Goal: Find contact information: Find contact information

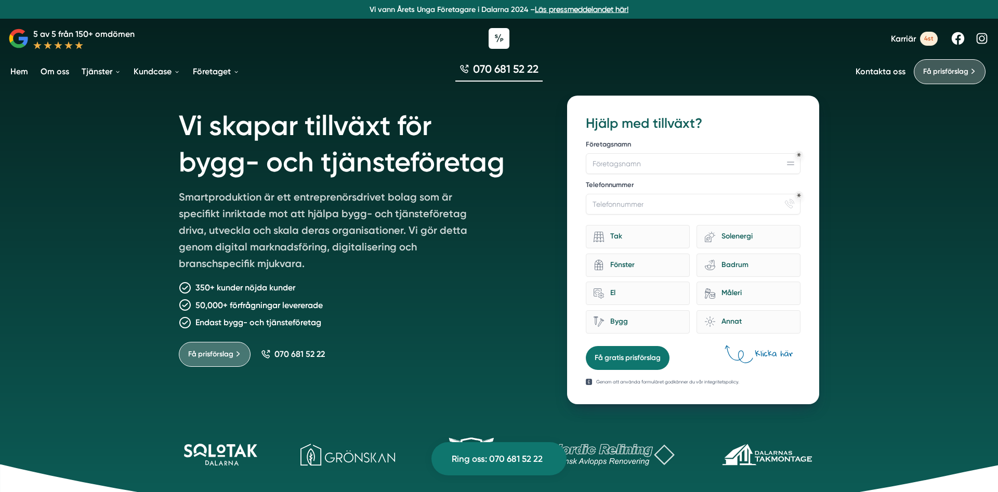
scroll to position [1644, 0]
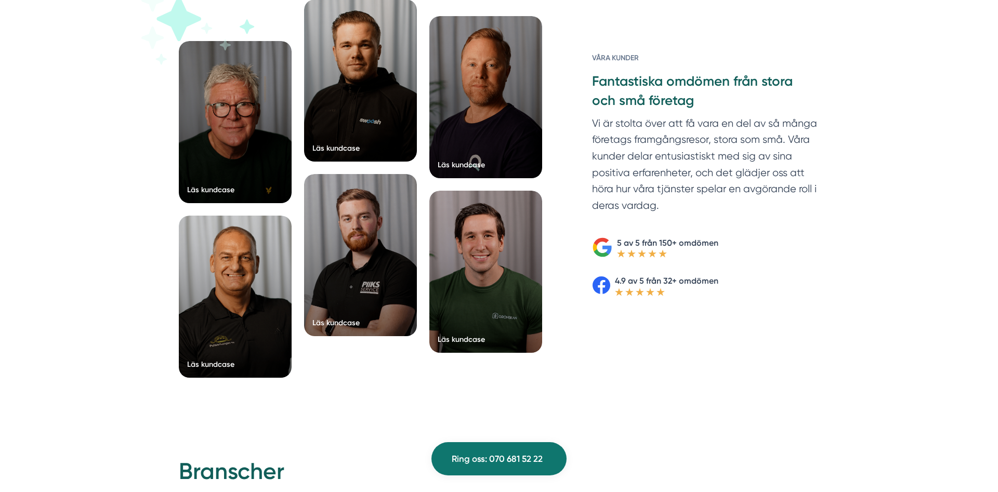
click at [664, 181] on p "Vi är stolta över att få vara en del av så många företags framgångsresor, stora…" at bounding box center [705, 166] width 227 height 103
drag, startPoint x: 665, startPoint y: 207, endPoint x: 591, endPoint y: 63, distance: 162.1
click at [591, 63] on div "Våra kunder Fantastiska omdömen från stora och små företag Vi är stolta över at…" at bounding box center [693, 175] width 252 height 244
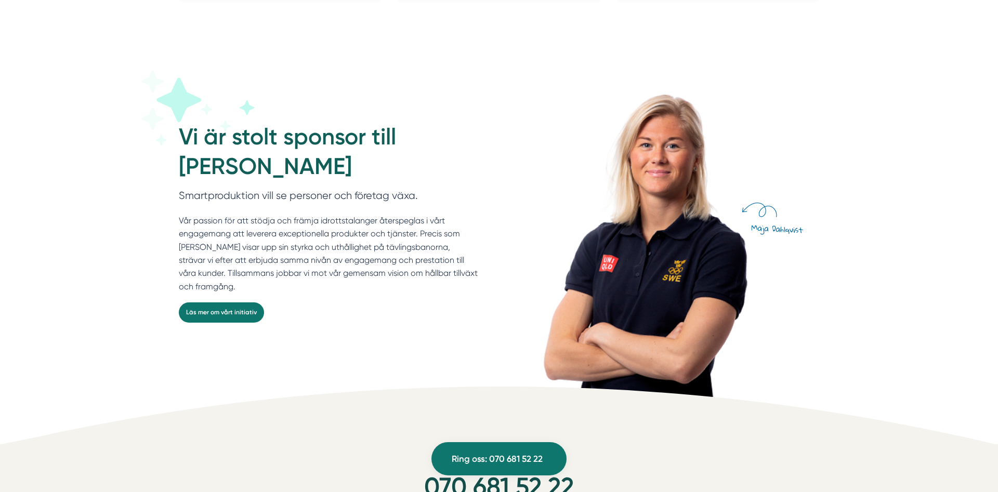
scroll to position [2758, 0]
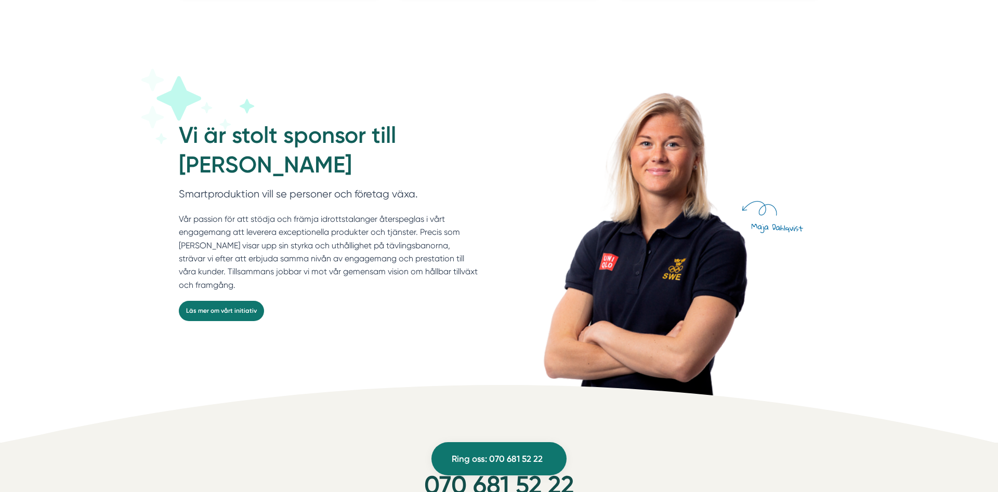
drag, startPoint x: 218, startPoint y: 142, endPoint x: 426, endPoint y: 161, distance: 208.8
click at [426, 161] on div "Vi är stolt sponsor till [PERSON_NAME] Smartproduktion vill se personer och för…" at bounding box center [335, 234] width 312 height 311
click at [426, 161] on h2 "Vi är stolt sponsor till [PERSON_NAME]" at bounding box center [328, 154] width 299 height 66
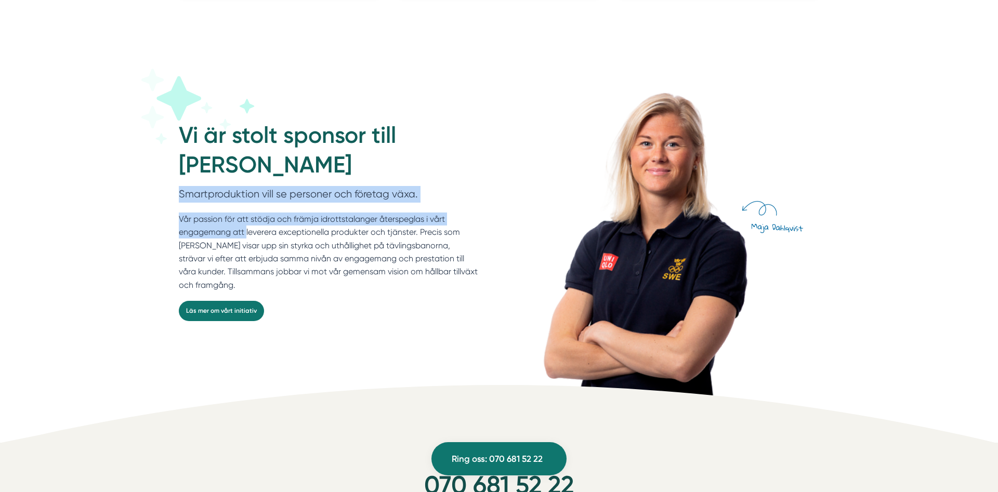
drag, startPoint x: 182, startPoint y: 192, endPoint x: 480, endPoint y: 228, distance: 300.6
click at [476, 217] on div "Vi är stolt sponsor till [PERSON_NAME] Smartproduktion vill se personer och för…" at bounding box center [498, 237] width 665 height 317
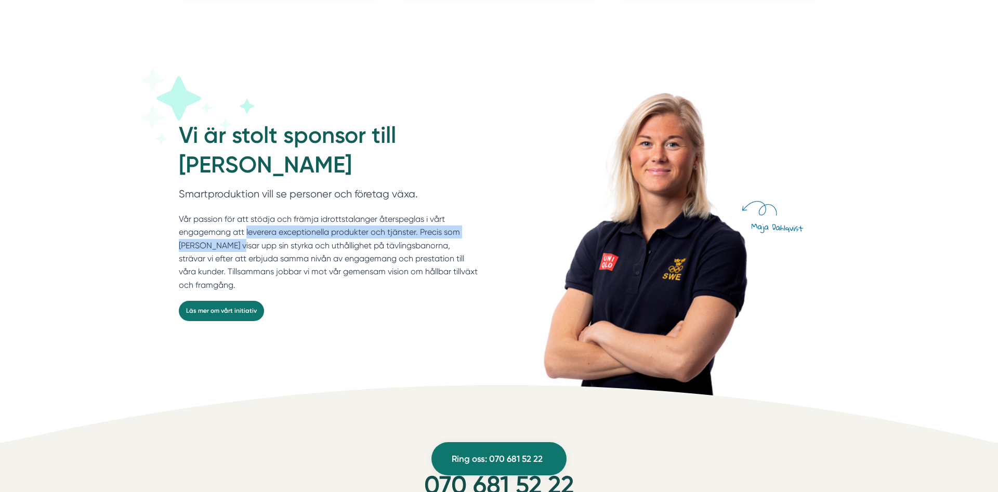
click at [481, 229] on div "Vi är stolt sponsor till [PERSON_NAME] Smartproduktion vill se personer och för…" at bounding box center [335, 234] width 312 height 311
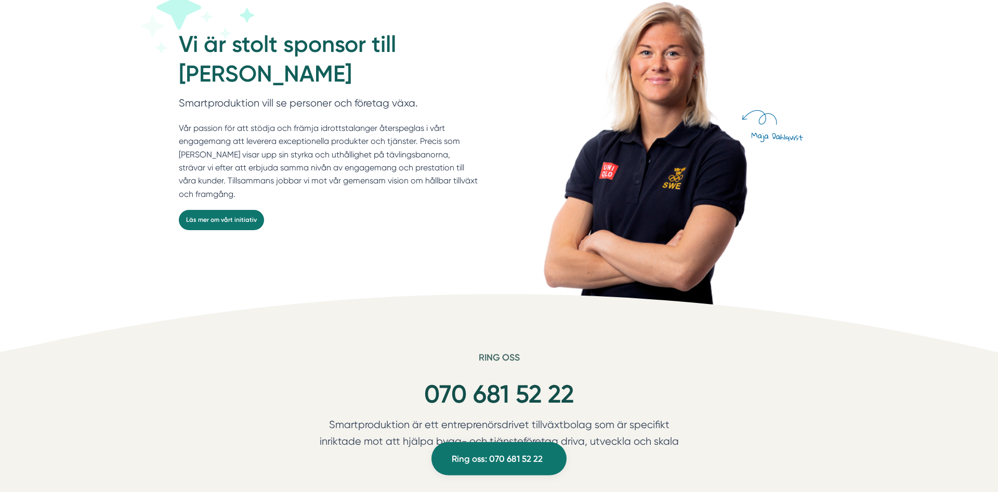
scroll to position [2864, 0]
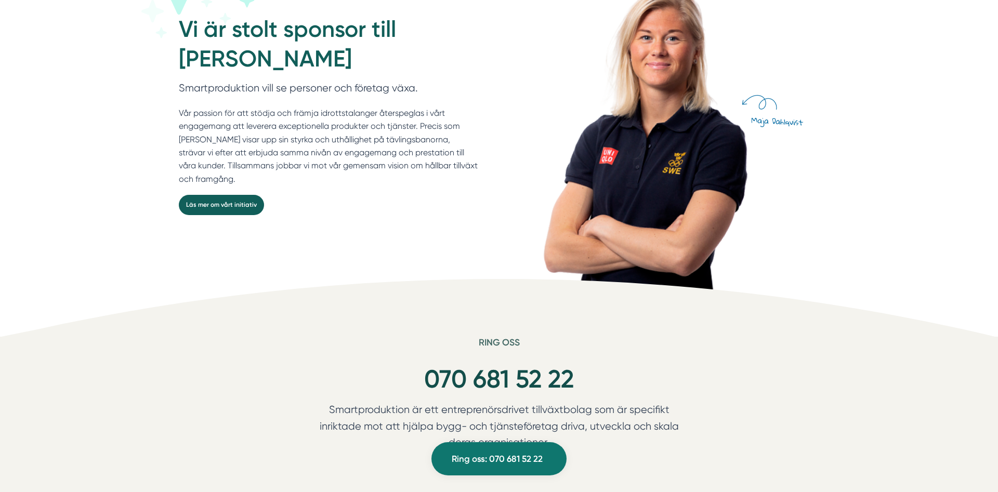
click at [203, 207] on link "Läs mer om vårt initiativ" at bounding box center [221, 205] width 85 height 20
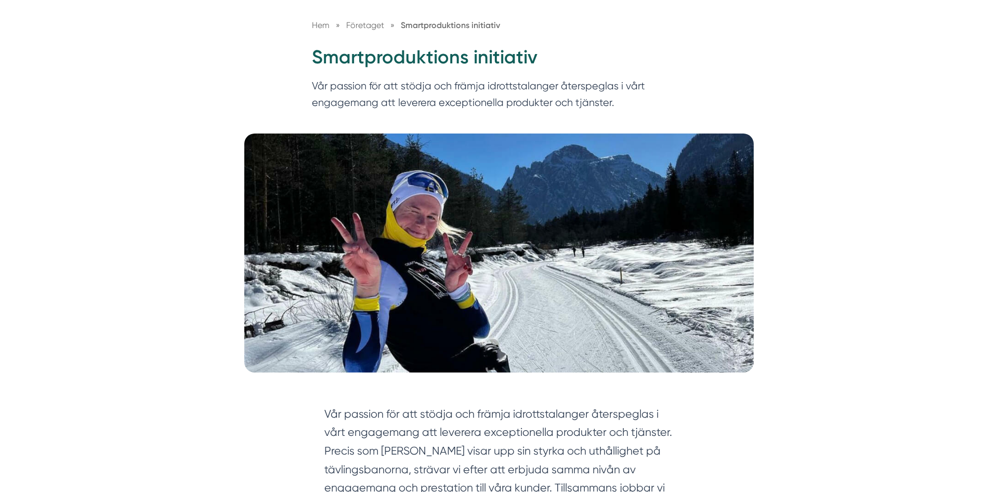
scroll to position [53, 0]
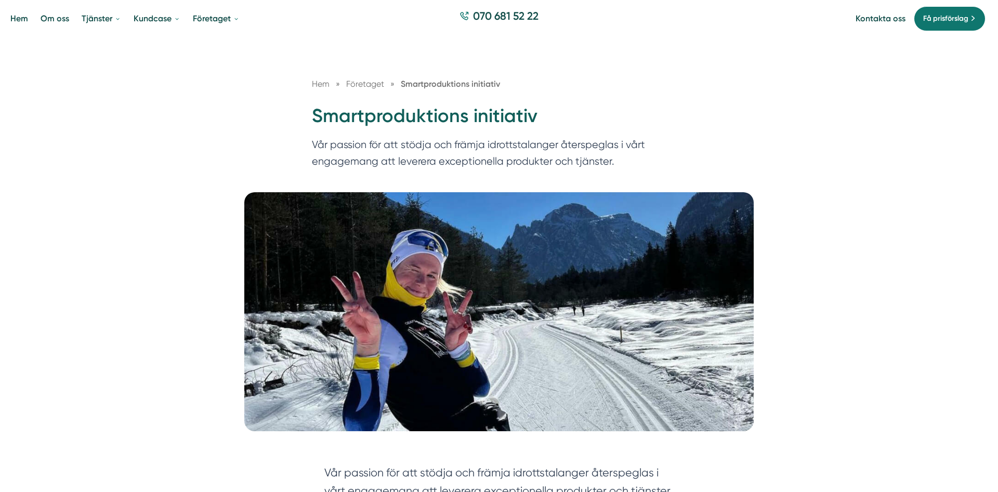
drag, startPoint x: 297, startPoint y: 99, endPoint x: 621, endPoint y: 155, distance: 328.1
click at [615, 156] on div "Hem » Företaget » Smartproduktions initiativ Smartproduktions initiativ Vår pas…" at bounding box center [499, 114] width 998 height 156
click at [621, 155] on p "Vår passion för att stödja och främja idrottstalanger återspeglas i vårt engage…" at bounding box center [499, 156] width 374 height 38
drag, startPoint x: 613, startPoint y: 159, endPoint x: 274, endPoint y: 122, distance: 341.6
click at [274, 122] on div "Hem » Företaget » Smartproduktions initiativ Smartproduktions initiativ Vår pas…" at bounding box center [499, 114] width 998 height 156
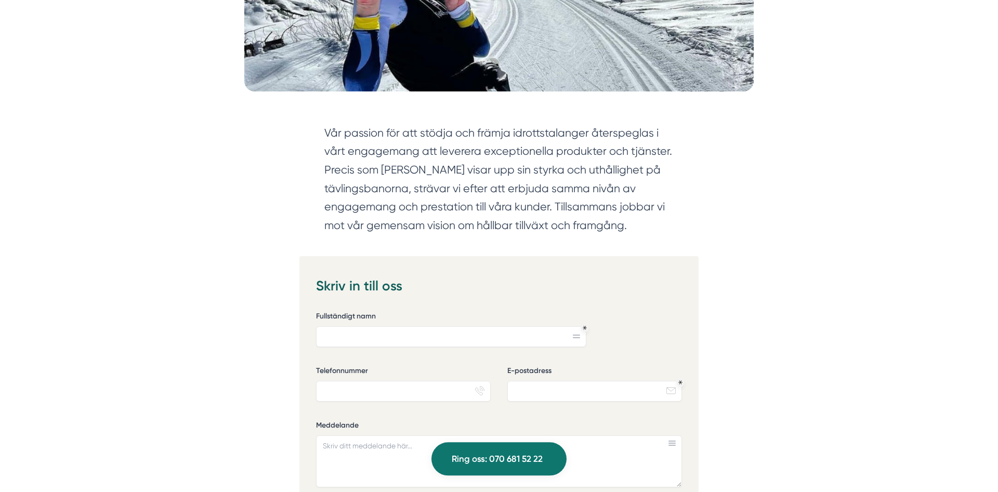
scroll to position [318, 0]
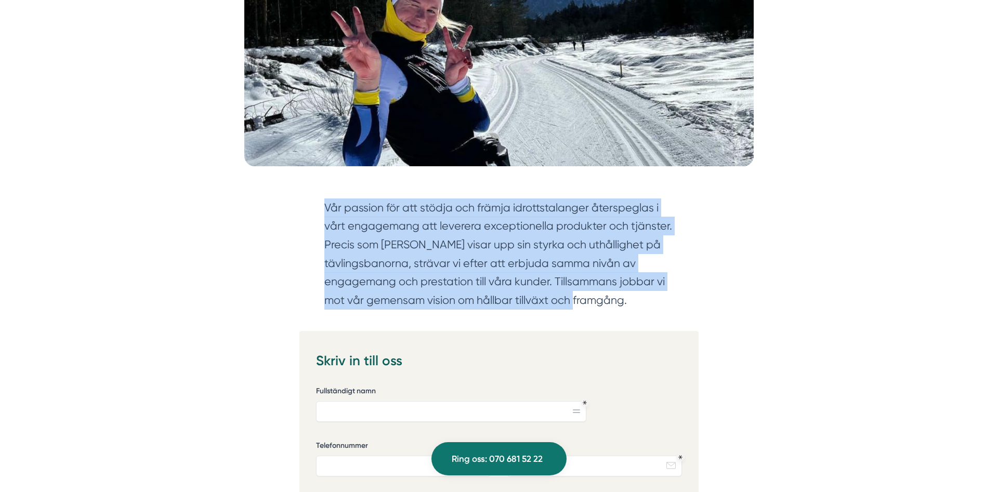
drag, startPoint x: 320, startPoint y: 199, endPoint x: 711, endPoint y: 301, distance: 403.9
click at [711, 301] on div "Vår passion för att stödja och främja idrottstalanger återspeglas i vårt engage…" at bounding box center [498, 426] width 973 height 487
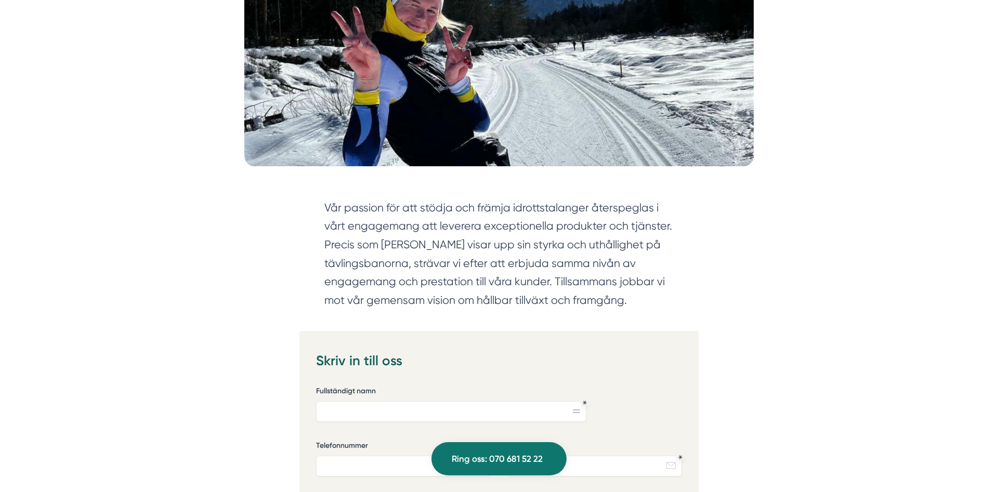
click at [711, 301] on div "Vår passion för att stödja och främja idrottstalanger återspeglas i vårt engage…" at bounding box center [498, 426] width 973 height 487
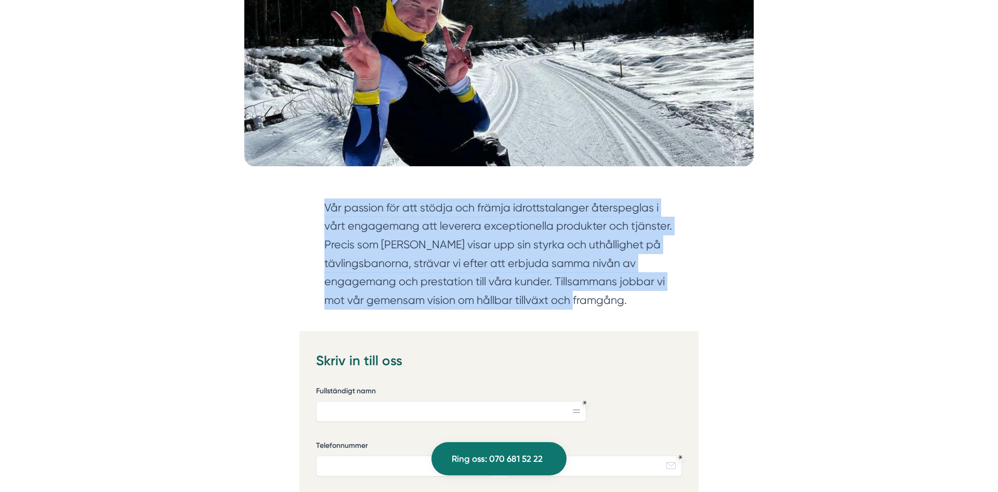
drag, startPoint x: 669, startPoint y: 314, endPoint x: 208, endPoint y: 191, distance: 477.2
click at [208, 191] on div "Vår passion för att stödja och främja idrottstalanger återspeglas i vårt engage…" at bounding box center [498, 426] width 973 height 487
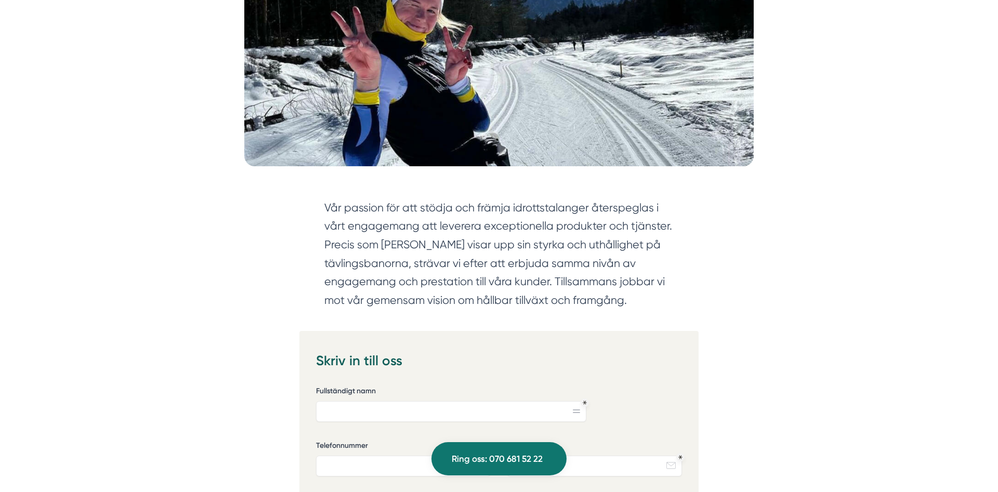
click at [208, 191] on div "Vår passion för att stödja och främja idrottstalanger återspeglas i vårt engage…" at bounding box center [498, 426] width 973 height 487
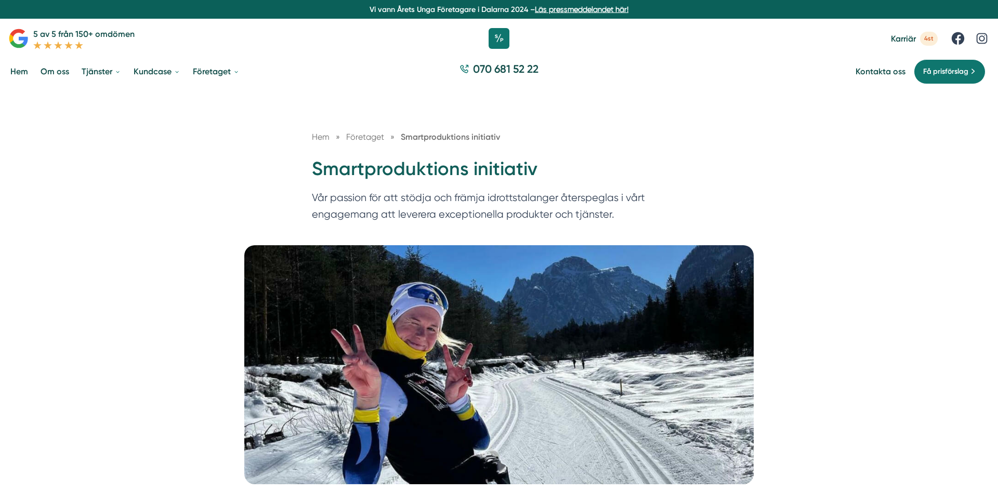
click at [608, 150] on div "Hem » Företaget » Smartproduktions initiativ" at bounding box center [499, 142] width 374 height 25
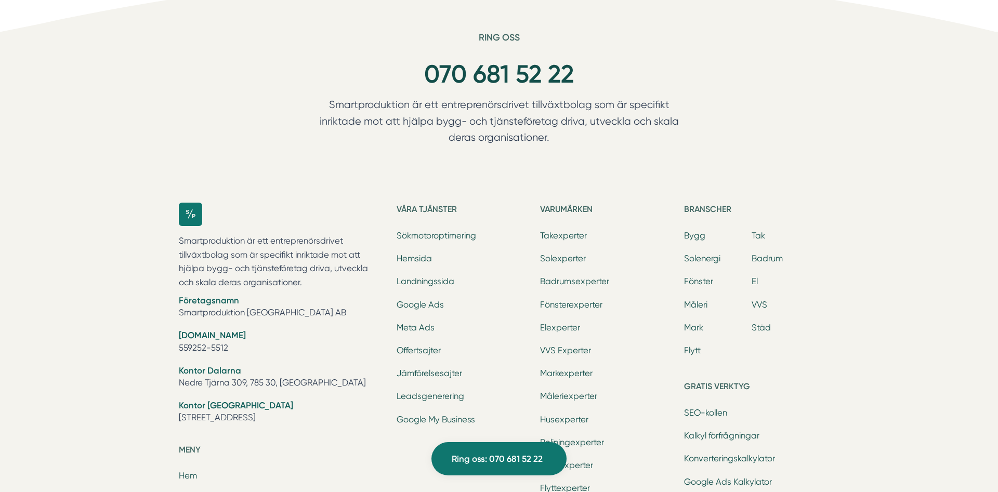
scroll to position [1061, 0]
drag, startPoint x: 177, startPoint y: 420, endPoint x: 258, endPoint y: 420, distance: 81.6
click at [258, 420] on div "Smartproduktion är ett entreprenörsdrivet tillväxtbolag som är specifikt inrikt…" at bounding box center [498, 465] width 665 height 557
copy li "Tellusborgsvägen 67"
drag, startPoint x: 539, startPoint y: 138, endPoint x: 399, endPoint y: 71, distance: 154.4
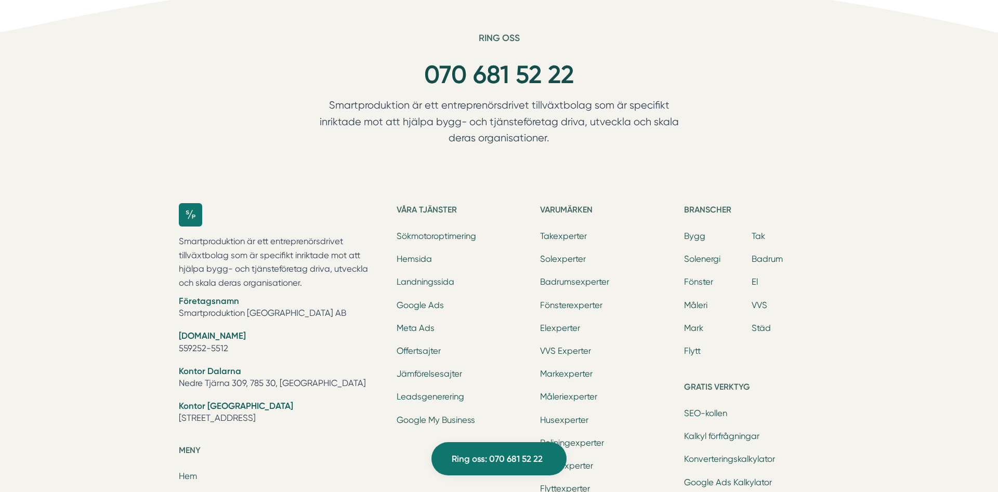
click at [401, 71] on div "Ring oss 070 681 52 22 Smartproduktion är ett entreprenörsdrivet tillväxtbolag …" at bounding box center [498, 106] width 399 height 149
click at [399, 71] on div "070 681 52 22" at bounding box center [498, 75] width 399 height 45
click at [273, 267] on p "Smartproduktion är ett entreprenörsdrivet tillväxtbolag som är specifikt inrikt…" at bounding box center [281, 262] width 205 height 55
click at [328, 303] on li "Företagsnamn Smartproduktion Sverige AB" at bounding box center [281, 308] width 205 height 27
drag, startPoint x: 302, startPoint y: 309, endPoint x: 172, endPoint y: 307, distance: 130.0
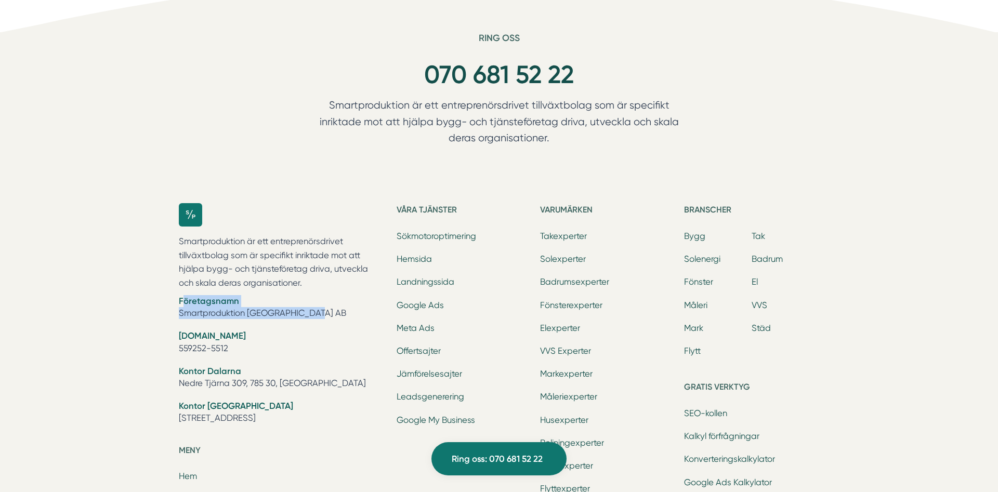
click at [172, 307] on div "Smartproduktion är ett entreprenörsdrivet tillväxtbolag som är specifikt inrikt…" at bounding box center [498, 465] width 665 height 557
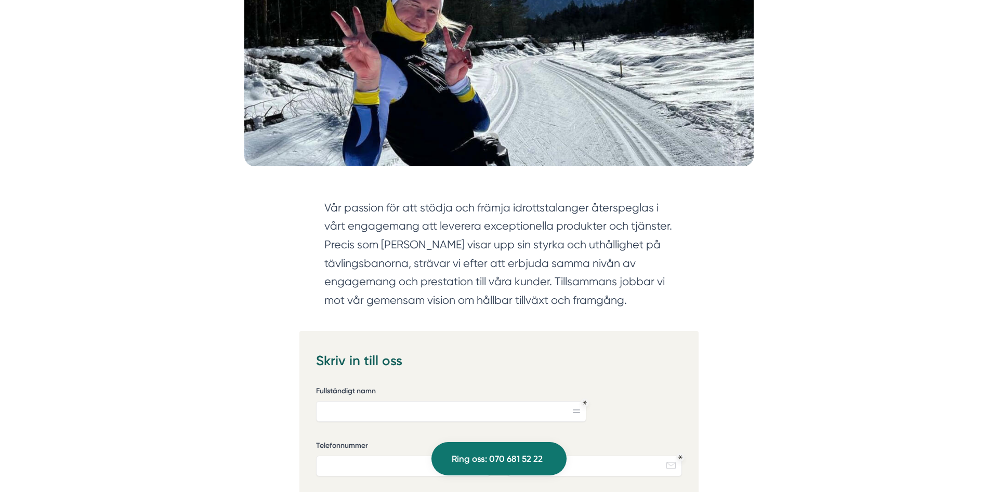
scroll to position [265, 0]
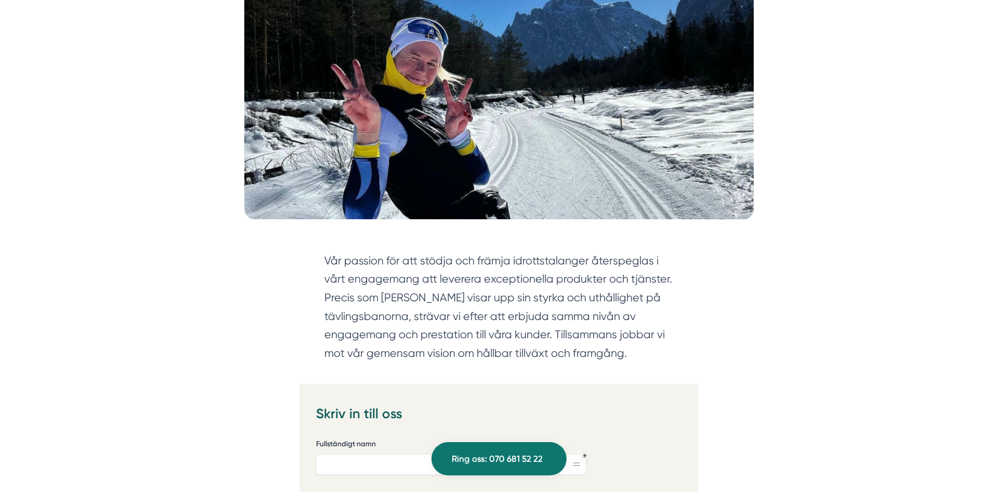
click at [421, 307] on section "Vår passion för att stödja och främja idrottstalanger återspeglas i vårt engage…" at bounding box center [498, 310] width 349 height 116
click at [623, 341] on section "Vår passion för att stödja och främja idrottstalanger återspeglas i vårt engage…" at bounding box center [498, 310] width 349 height 116
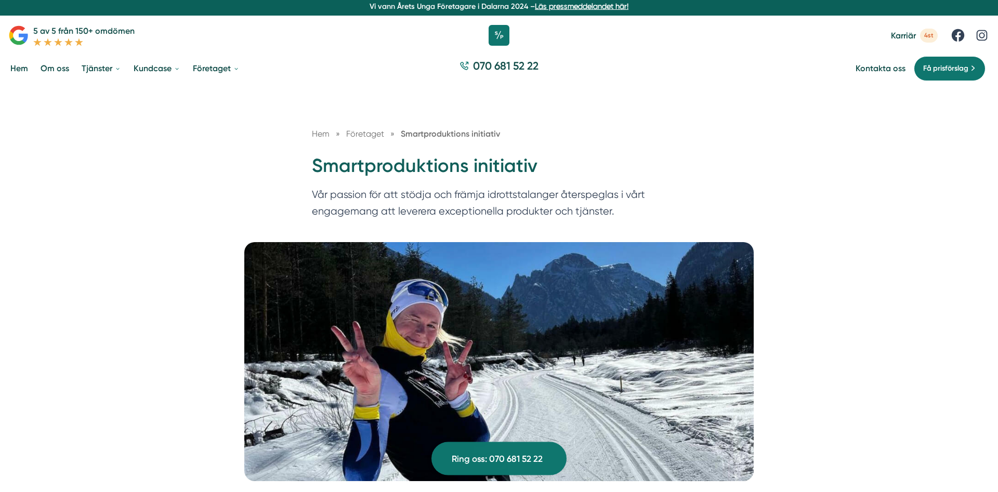
scroll to position [0, 0]
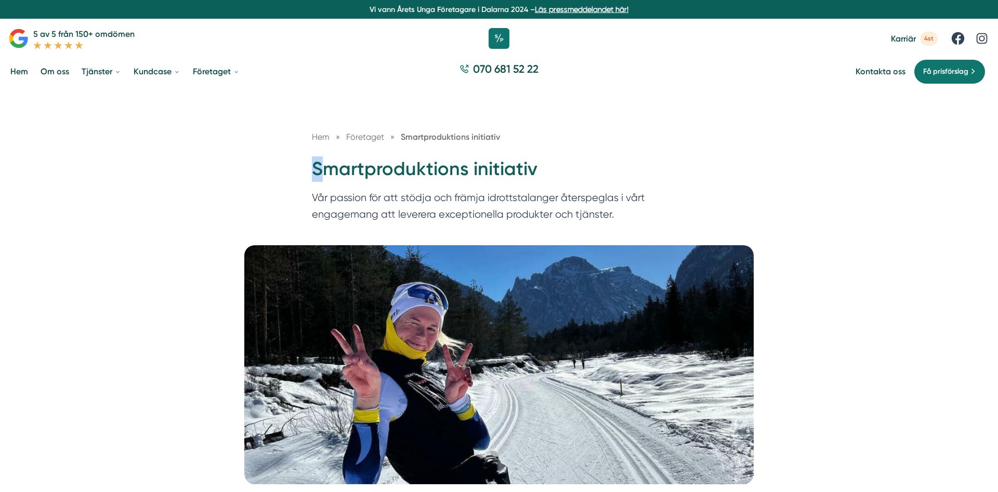
drag, startPoint x: 323, startPoint y: 161, endPoint x: 641, endPoint y: 150, distance: 317.9
click at [636, 151] on div "Hem » Företaget » Smartproduktions initiativ Smartproduktions initiativ Vår pas…" at bounding box center [498, 178] width 399 height 97
click at [641, 150] on div "Hem » Företaget » Smartproduktions initiativ" at bounding box center [499, 142] width 374 height 25
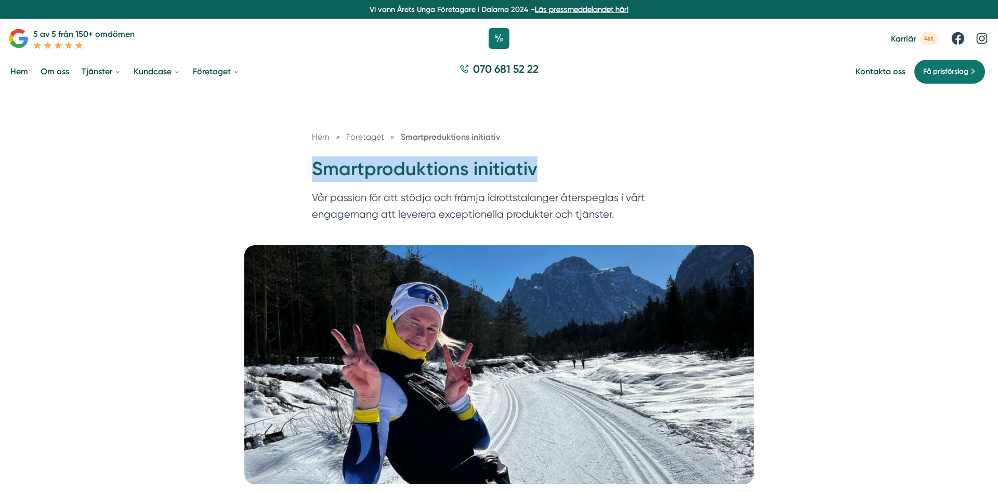
drag, startPoint x: 525, startPoint y: 168, endPoint x: 284, endPoint y: 186, distance: 241.4
click at [284, 186] on div "Hem » Företaget » Smartproduktions initiativ Smartproduktions initiativ Vår pas…" at bounding box center [499, 167] width 998 height 156
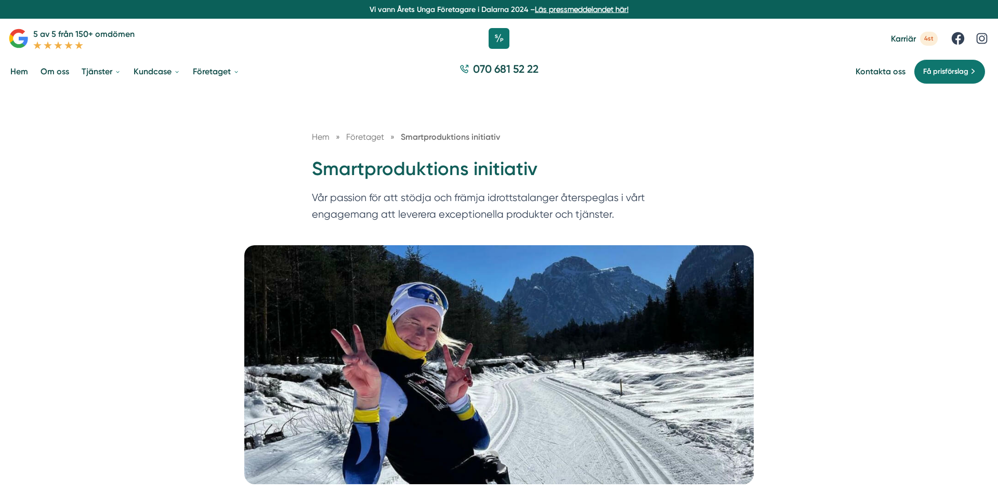
click at [619, 221] on p "Vår passion för att stödja och främja idrottstalanger återspeglas i vårt engage…" at bounding box center [499, 209] width 374 height 38
click at [616, 216] on p "Vår passion för att stödja och främja idrottstalanger återspeglas i vårt engage…" at bounding box center [499, 209] width 374 height 38
click at [436, 173] on h1 "Smartproduktions initiativ" at bounding box center [499, 173] width 374 height 34
drag, startPoint x: 309, startPoint y: 169, endPoint x: 681, endPoint y: 218, distance: 374.9
click at [681, 218] on div "Hem » Företaget » Smartproduktions initiativ Smartproduktions initiativ Vår pas…" at bounding box center [498, 178] width 399 height 97
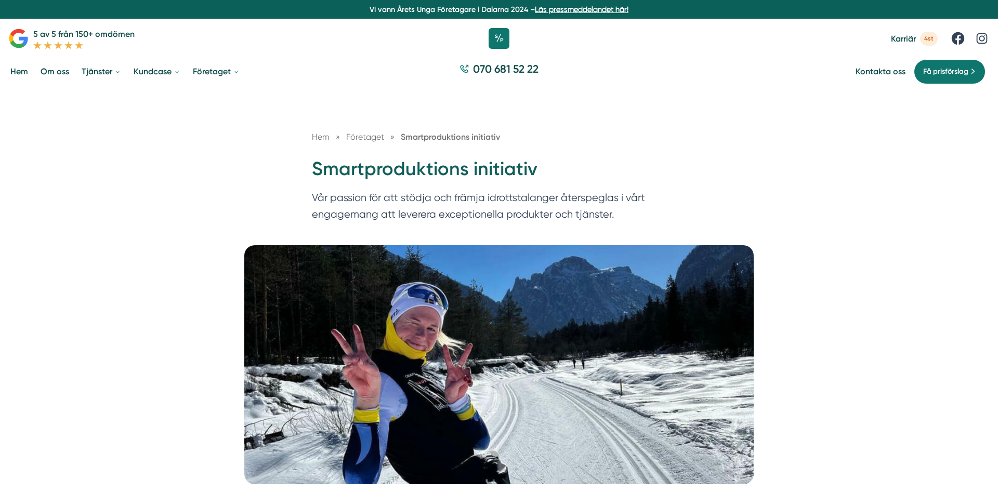
click at [681, 218] on p "Vår passion för att stödja och främja idrottstalanger återspeglas i vårt engage…" at bounding box center [499, 209] width 374 height 38
click at [603, 156] on div "Hem » Företaget » Smartproduktions initiativ" at bounding box center [499, 142] width 374 height 25
click at [604, 179] on h1 "Smartproduktions initiativ" at bounding box center [499, 173] width 374 height 34
drag, startPoint x: 621, startPoint y: 214, endPoint x: 313, endPoint y: 167, distance: 311.8
click at [313, 167] on div "Hem » Företaget » Smartproduktions initiativ Smartproduktions initiativ Vår pas…" at bounding box center [498, 178] width 399 height 97
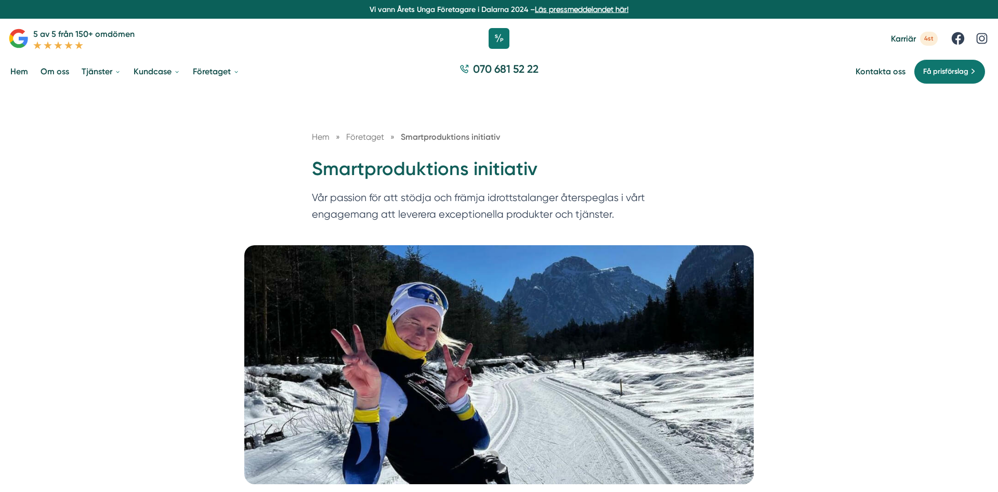
click at [312, 167] on h1 "Smartproduktions initiativ" at bounding box center [499, 173] width 374 height 34
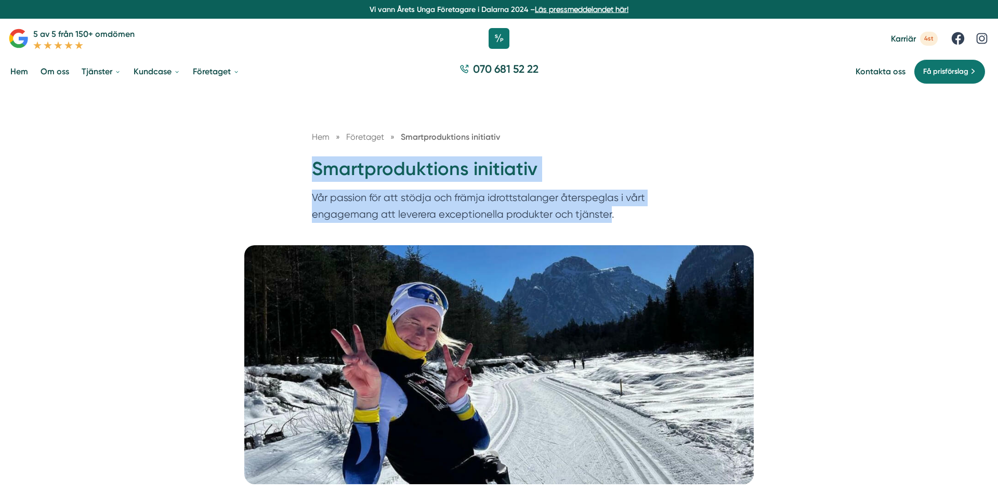
drag, startPoint x: 312, startPoint y: 167, endPoint x: 604, endPoint y: 219, distance: 296.2
click at [604, 219] on div "Hem » Företaget » Smartproduktions initiativ Smartproduktions initiativ Vår pas…" at bounding box center [498, 178] width 399 height 97
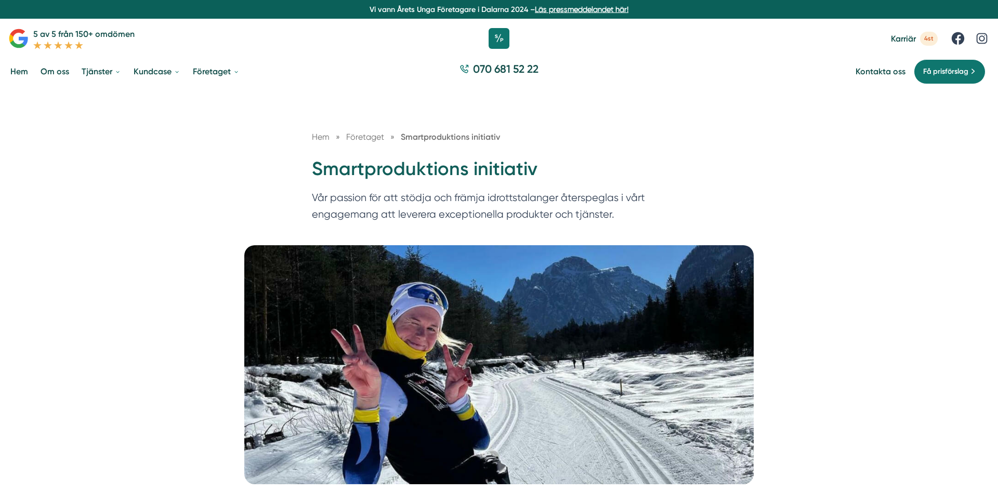
click at [613, 220] on p "Vår passion för att stödja och främja idrottstalanger återspeglas i vårt engage…" at bounding box center [499, 209] width 374 height 38
drag, startPoint x: 616, startPoint y: 216, endPoint x: 296, endPoint y: 171, distance: 323.5
click at [296, 171] on div "Hem » Företaget » Smartproduktions initiativ Smartproduktions initiativ Vår pas…" at bounding box center [499, 167] width 998 height 156
drag, startPoint x: 310, startPoint y: 168, endPoint x: 655, endPoint y: 224, distance: 348.6
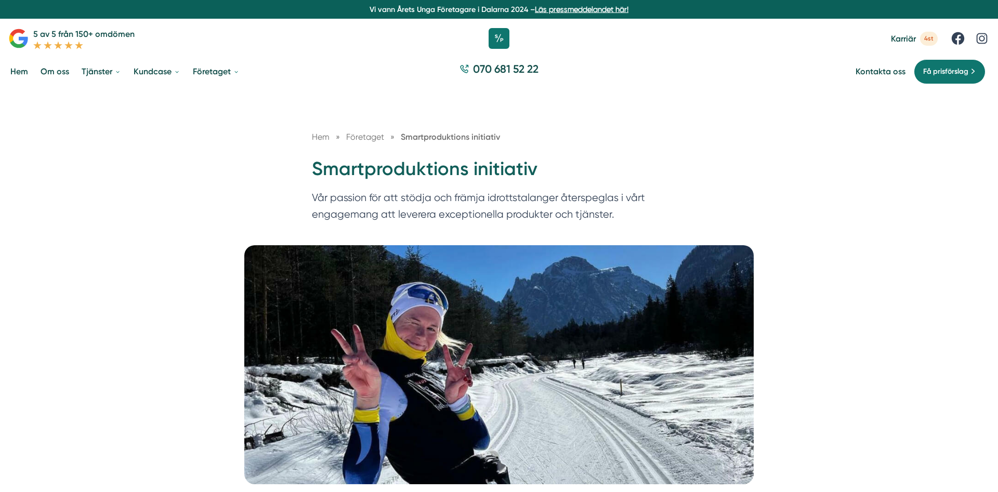
click at [655, 224] on div "Hem » Företaget » Smartproduktions initiativ Smartproduktions initiativ Vår pas…" at bounding box center [498, 178] width 399 height 97
